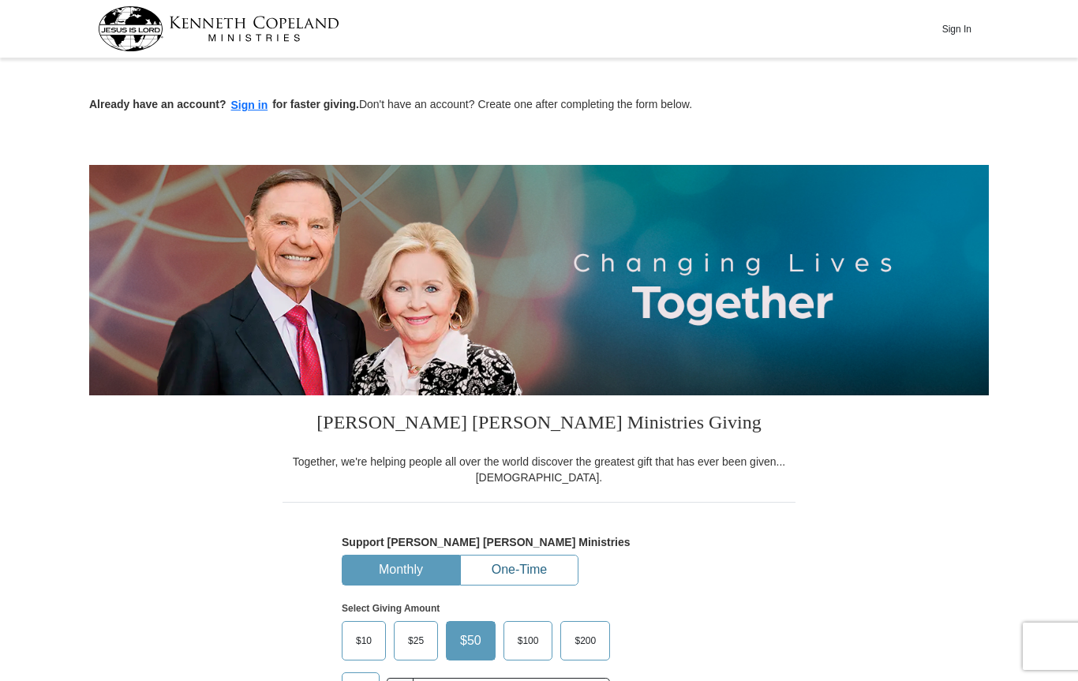
click at [527, 566] on button "One-Time" at bounding box center [519, 570] width 117 height 29
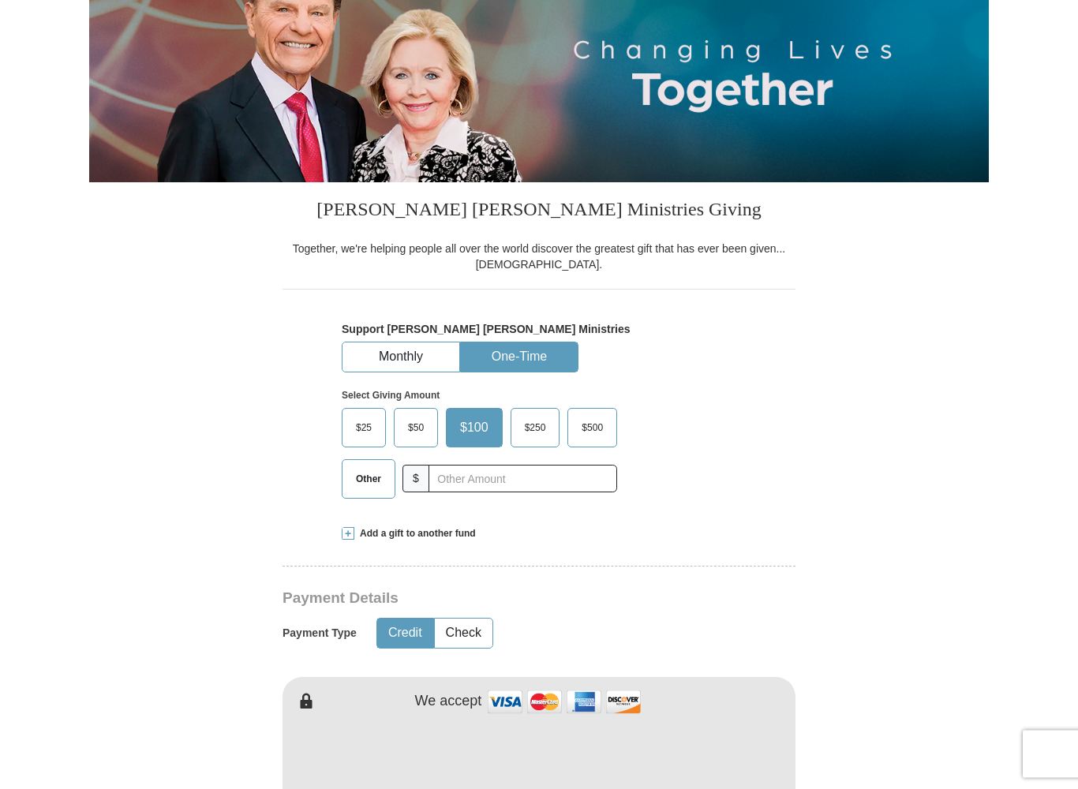
scroll to position [216, 0]
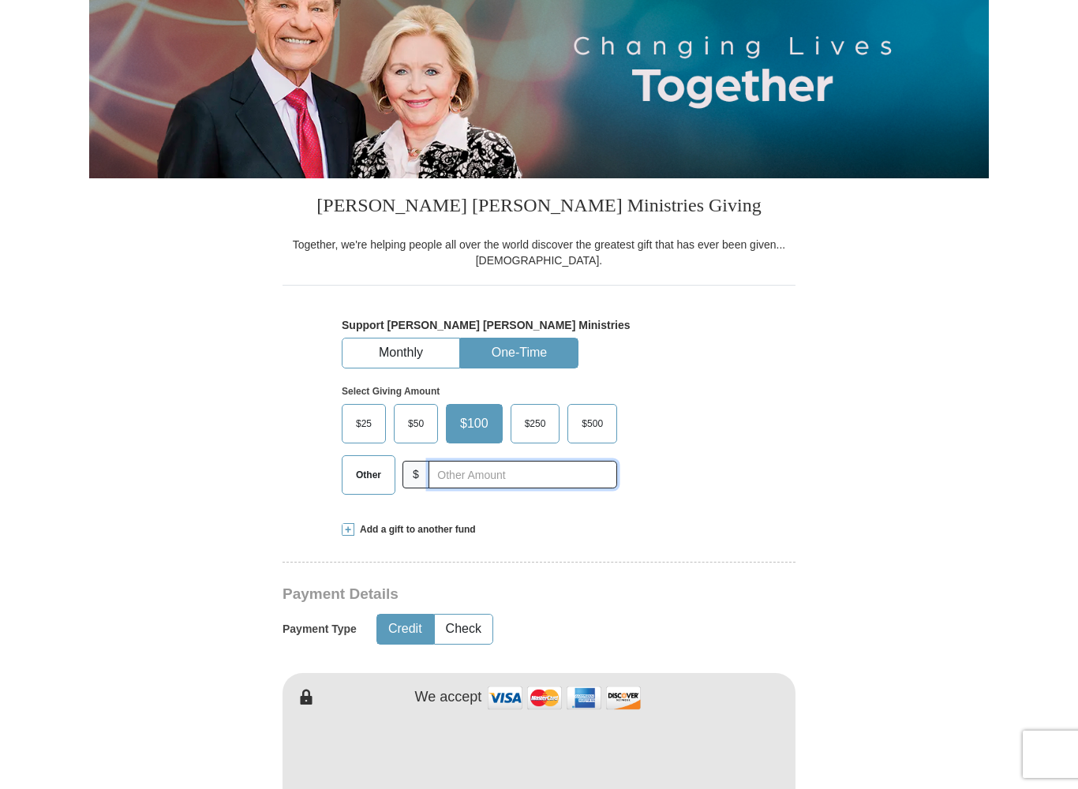
click at [500, 477] on input "text" at bounding box center [523, 475] width 189 height 28
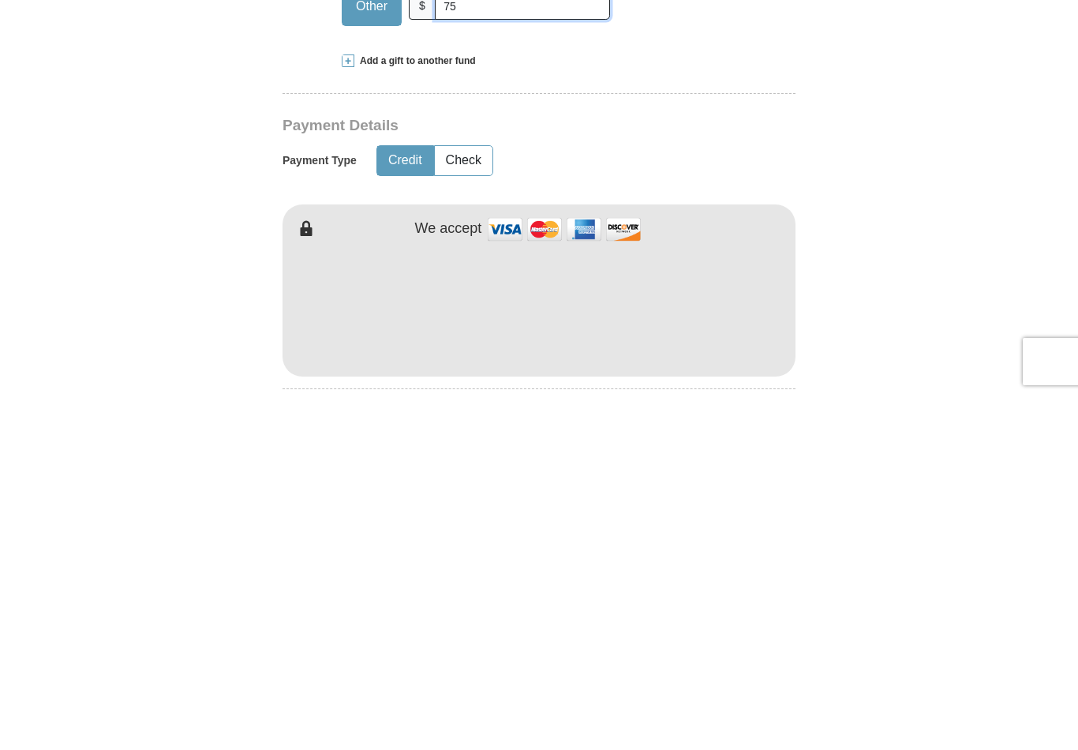
scroll to position [334, 0]
type input "75"
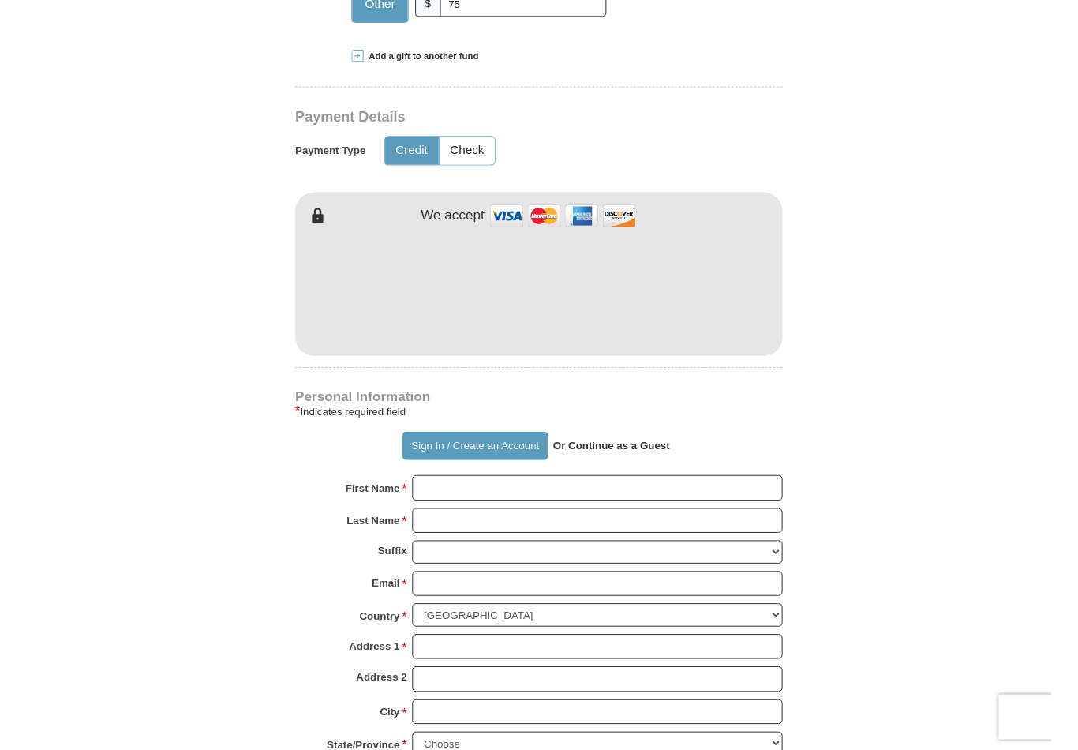
scroll to position [687, 0]
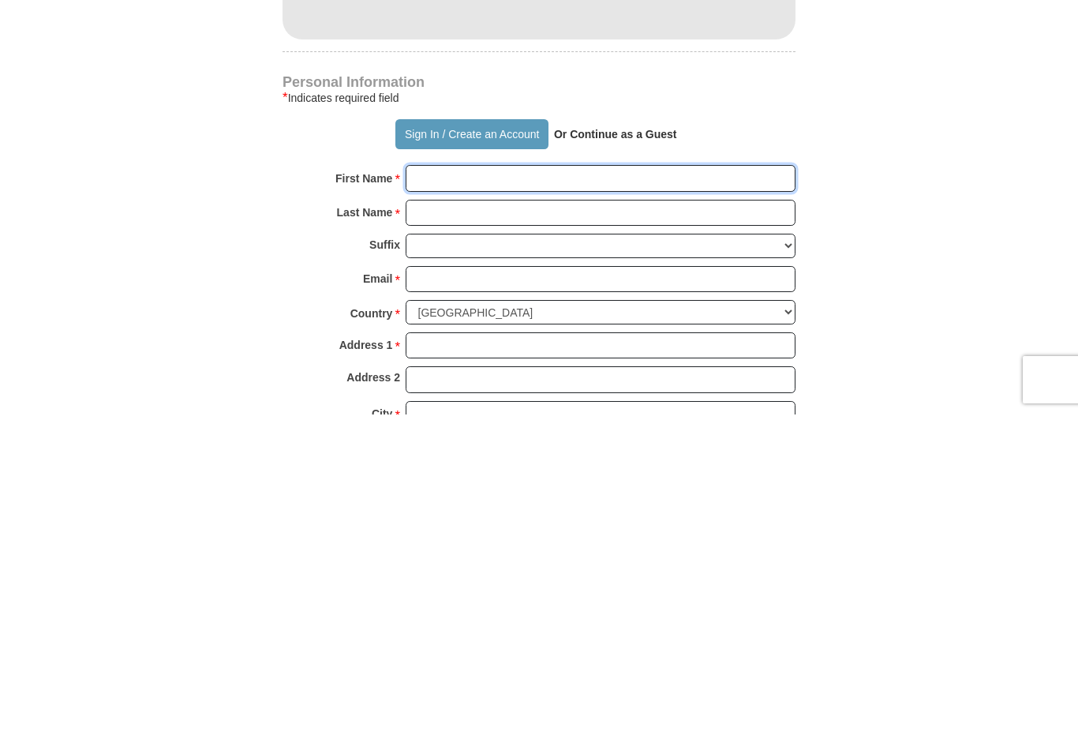
click at [545, 500] on input "First Name *" at bounding box center [601, 513] width 390 height 27
type input "[PERSON_NAME]"
click at [488, 535] on input "Last Name *" at bounding box center [601, 548] width 390 height 27
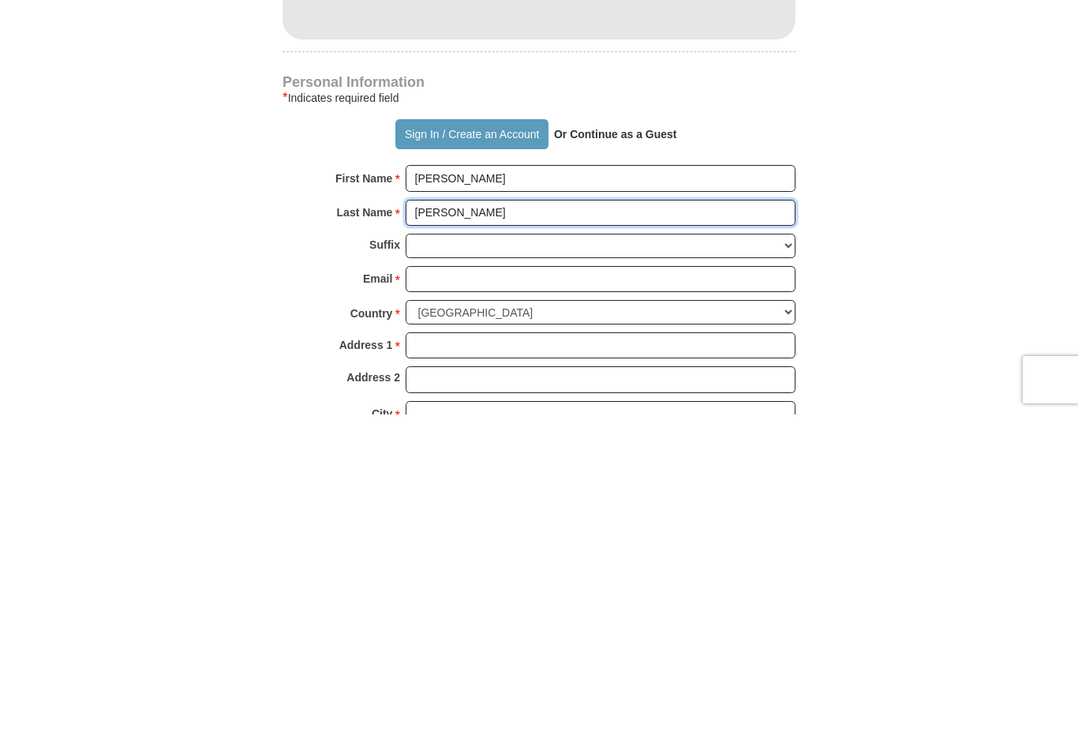
type input "[PERSON_NAME]"
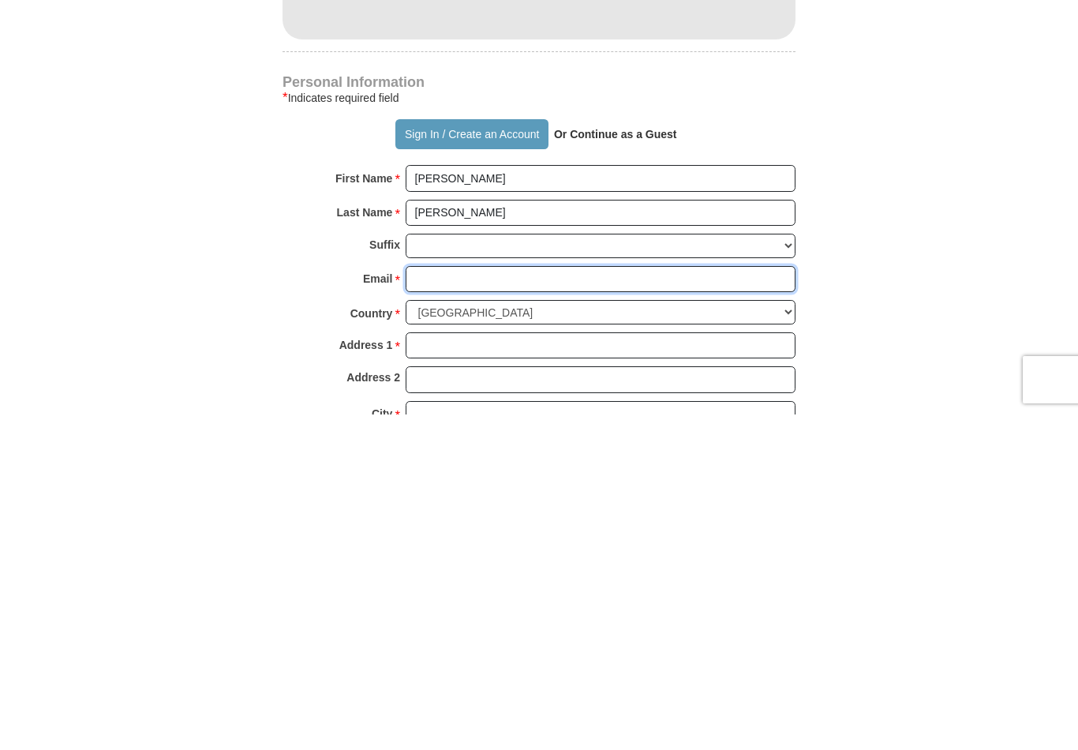
click at [490, 601] on input "Email *" at bounding box center [601, 614] width 390 height 27
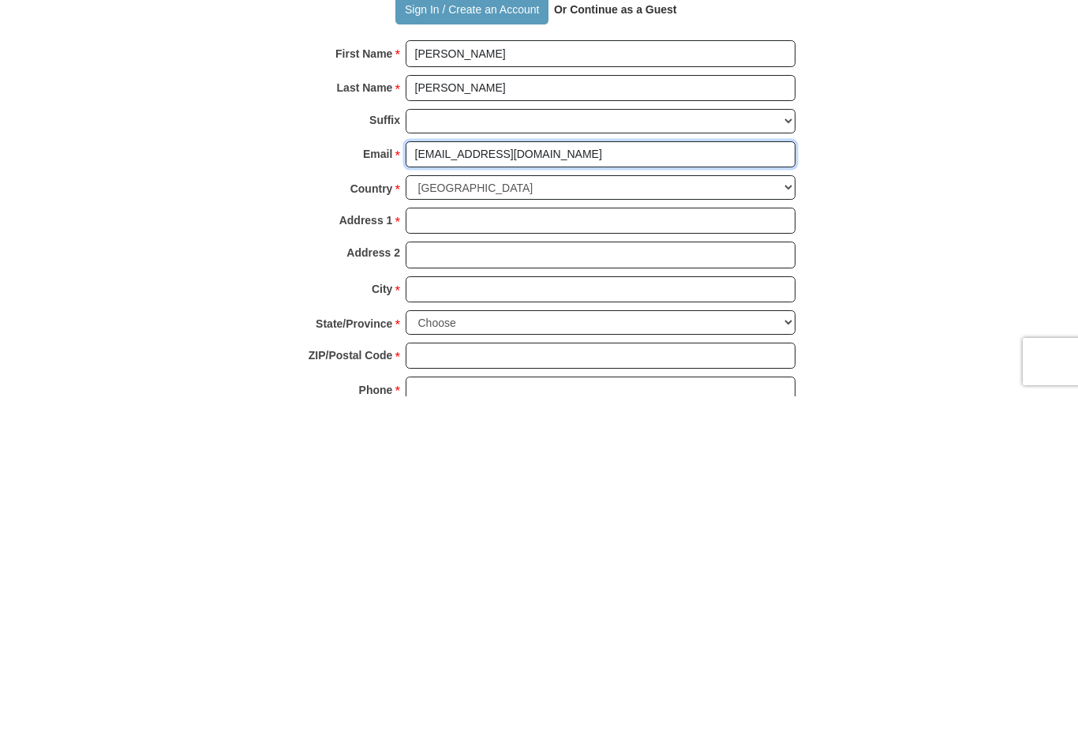
scroll to position [795, 0]
type input "[EMAIL_ADDRESS][DOMAIN_NAME]"
click at [620, 560] on input "Address 1 *" at bounding box center [601, 573] width 390 height 27
type input "[STREET_ADDRESS]"
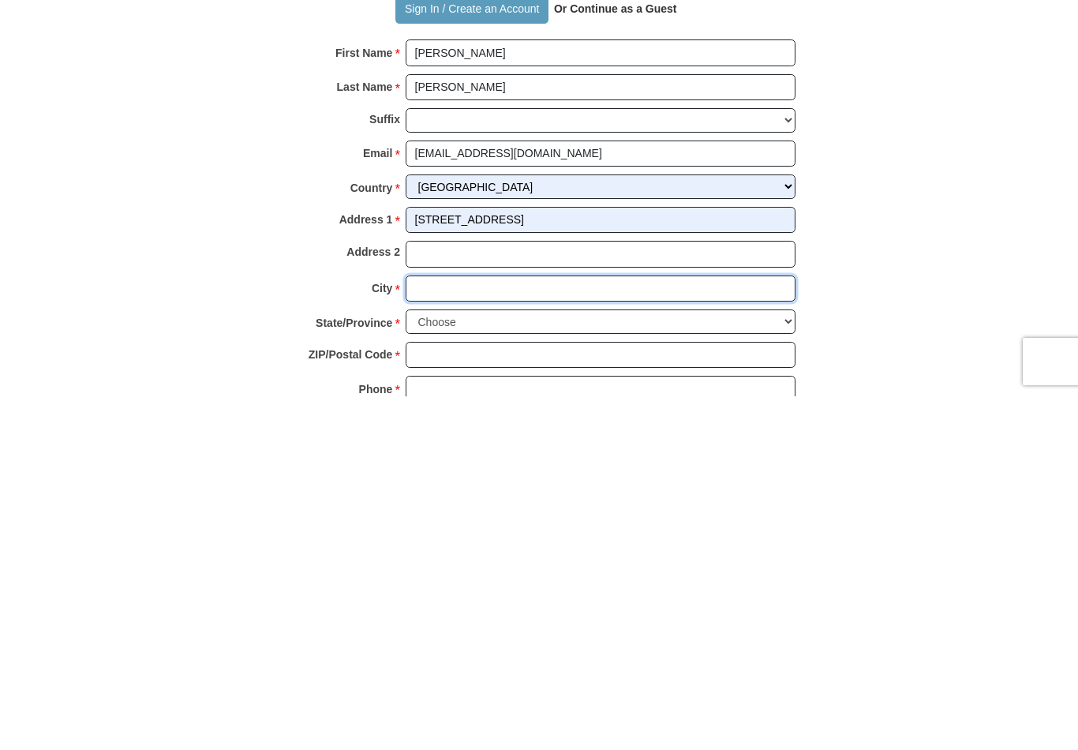
type input "Guilderland"
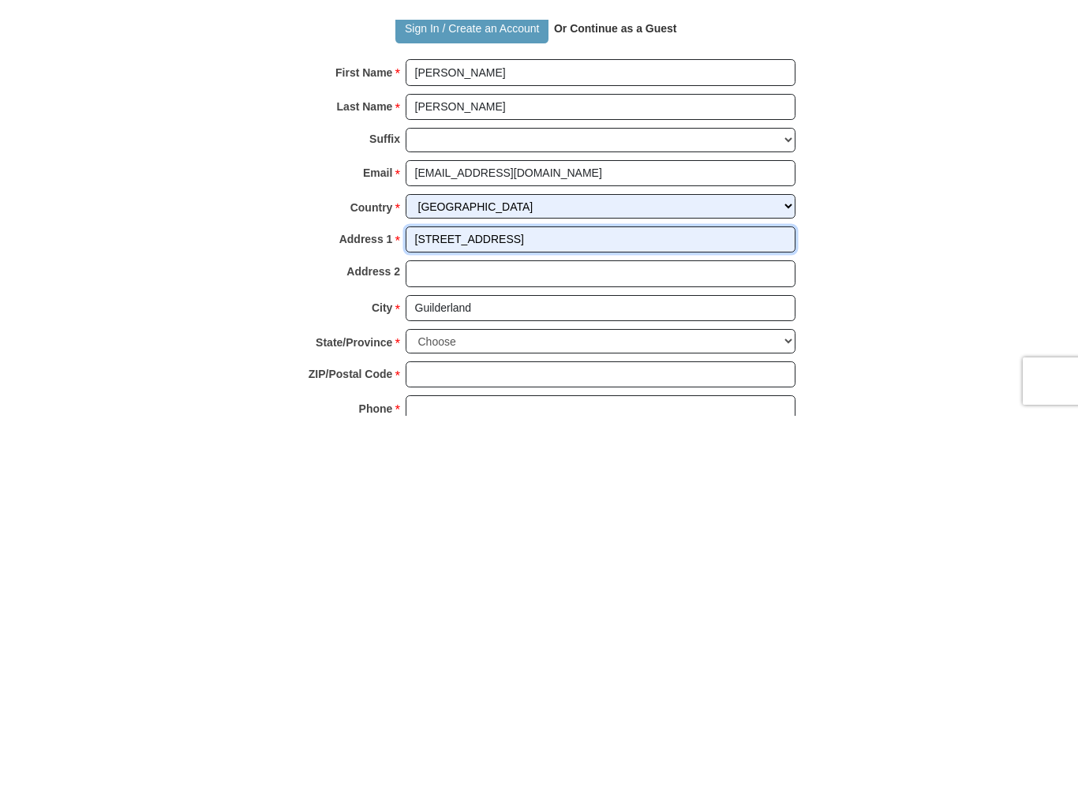
scroll to position [1148, 0]
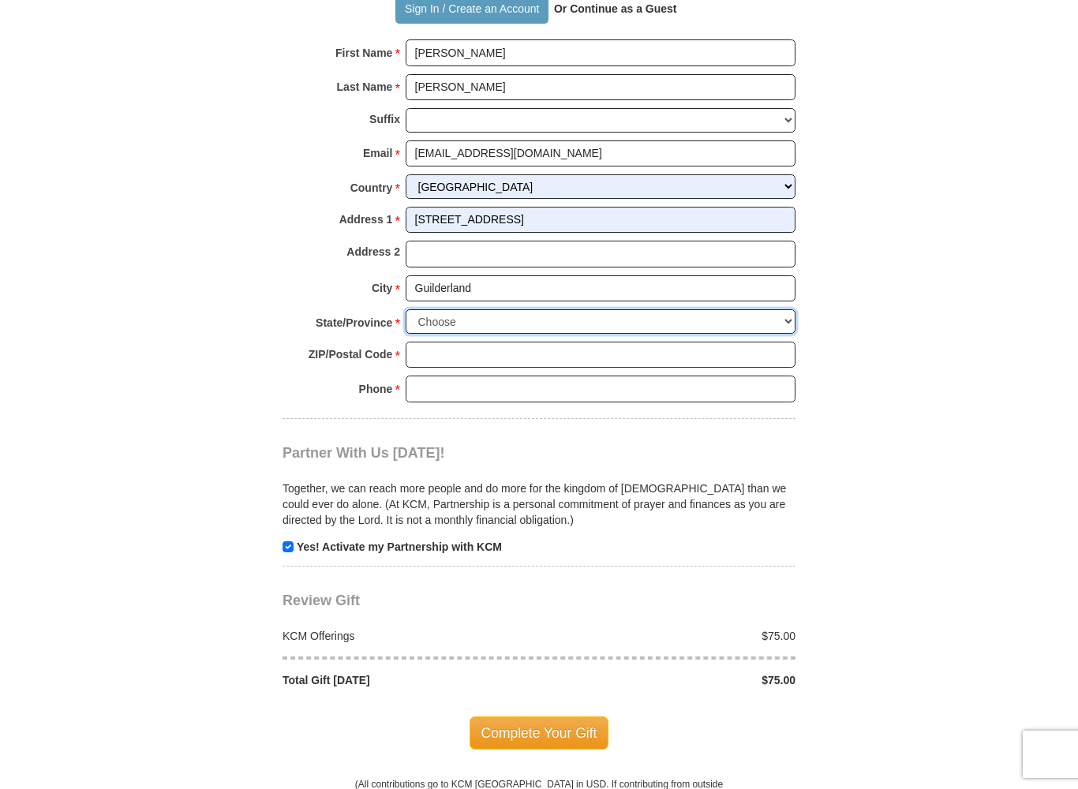
select select "NY"
type input "12084"
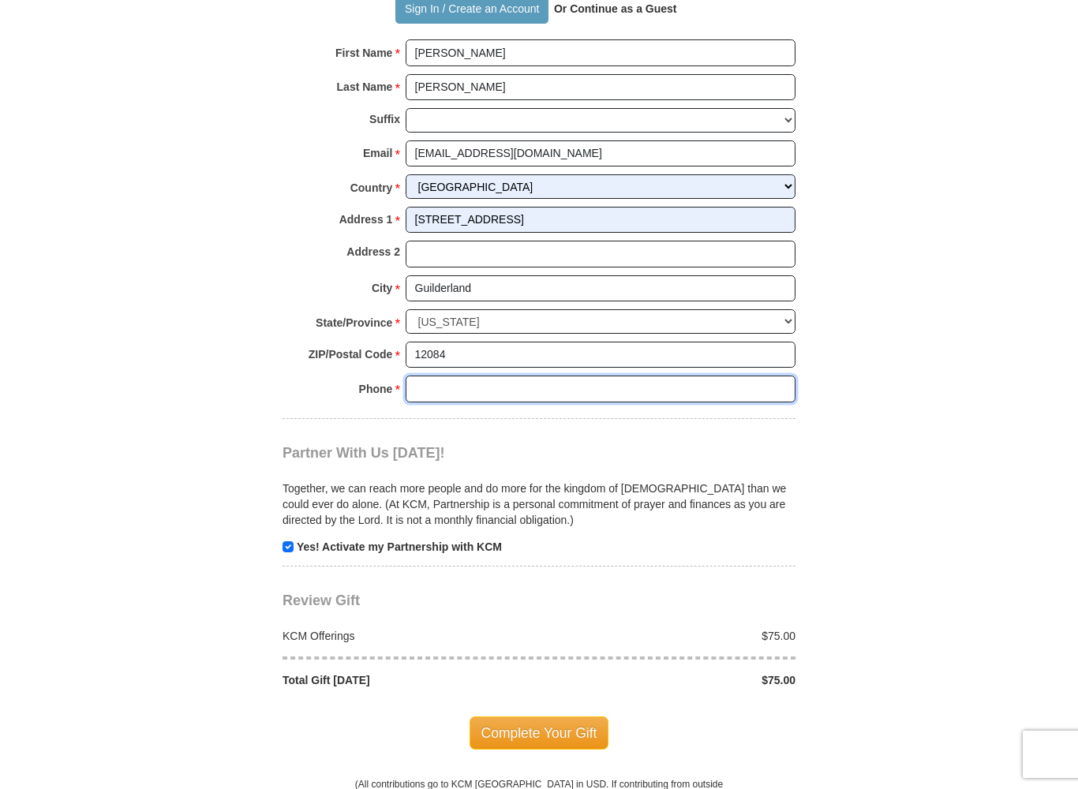
type input "5183909034"
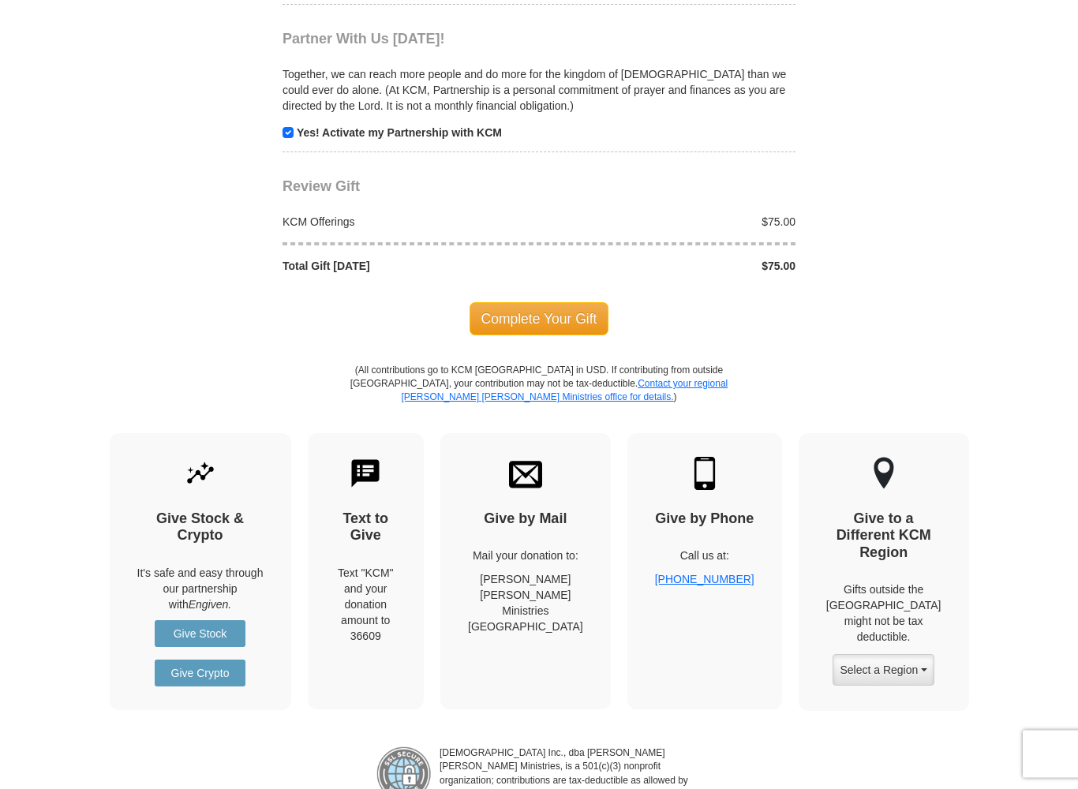
scroll to position [1563, 0]
click at [540, 316] on span "Complete Your Gift" at bounding box center [540, 318] width 140 height 33
